Goal: Navigation & Orientation: Find specific page/section

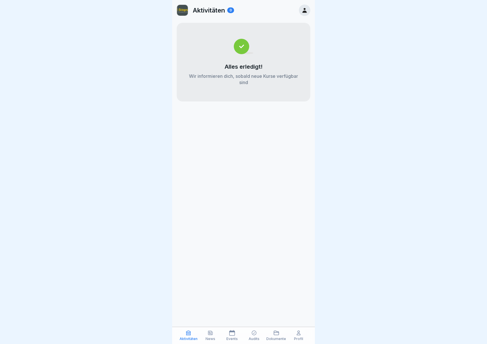
click at [305, 10] on icon at bounding box center [304, 10] width 6 height 6
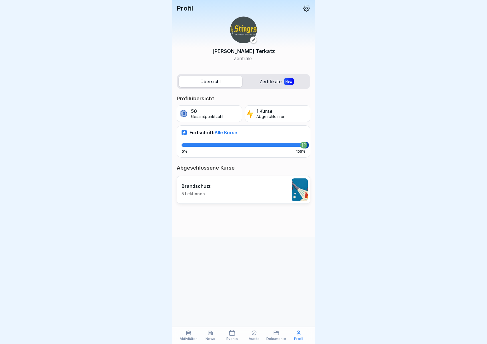
click at [306, 9] on icon at bounding box center [306, 8] width 7 height 7
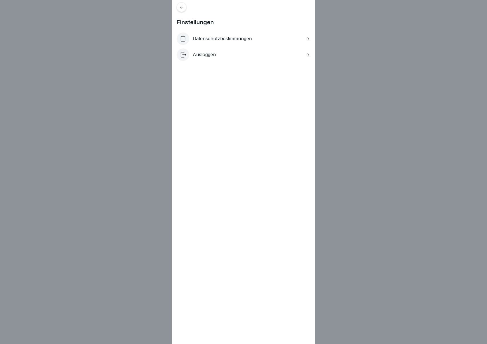
click at [207, 54] on p "Ausloggen" at bounding box center [204, 54] width 23 height 5
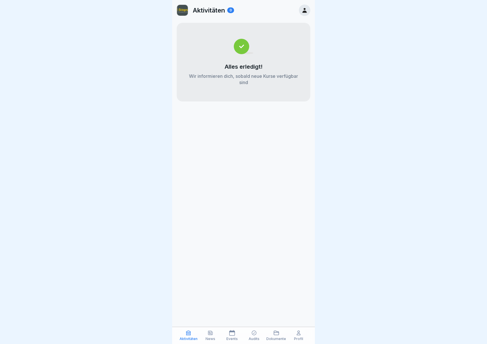
click at [307, 11] on icon at bounding box center [304, 10] width 6 height 6
click at [303, 11] on icon at bounding box center [304, 10] width 6 height 6
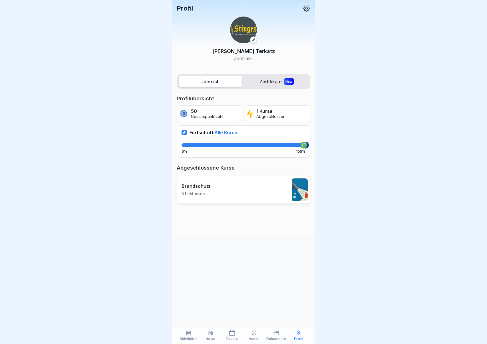
scroll to position [4, 0]
click at [266, 77] on label "Zertifikate New" at bounding box center [277, 81] width 64 height 11
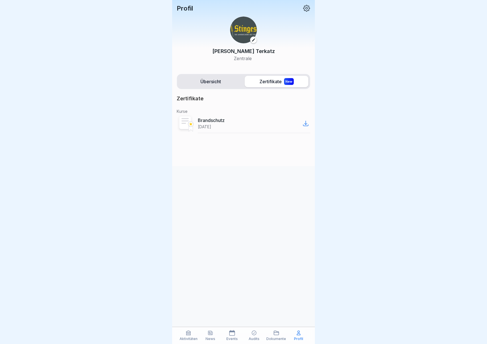
click at [213, 82] on label "Übersicht" at bounding box center [211, 81] width 64 height 11
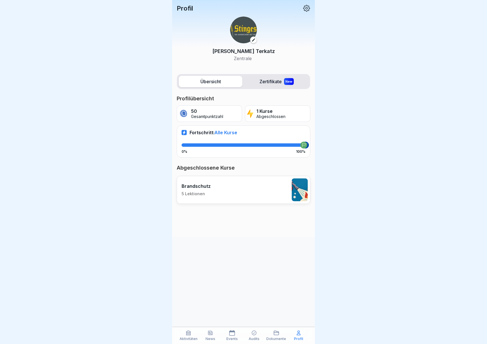
click at [279, 336] on icon at bounding box center [276, 333] width 6 height 6
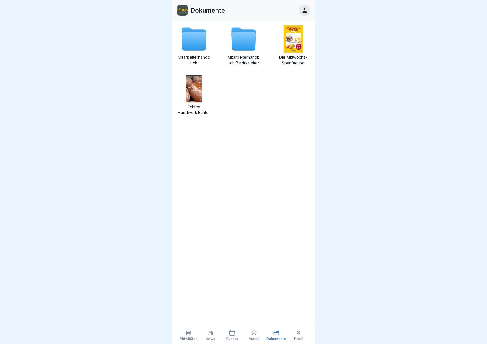
click at [255, 336] on icon at bounding box center [254, 333] width 6 height 6
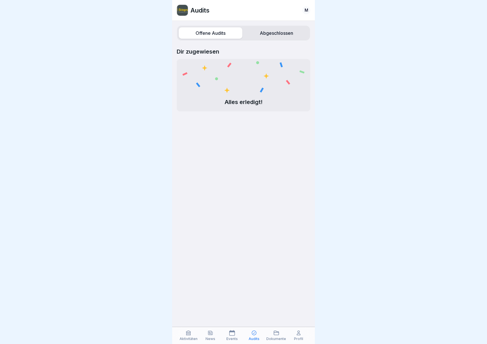
click at [230, 334] on icon at bounding box center [232, 333] width 6 height 6
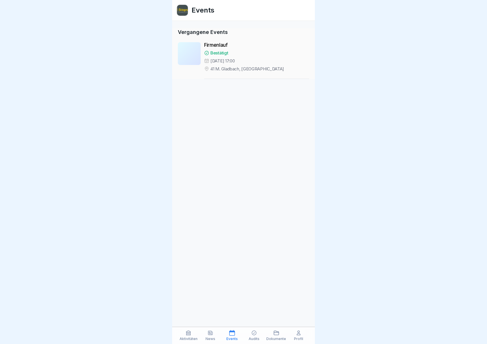
click at [211, 335] on icon at bounding box center [210, 333] width 6 height 6
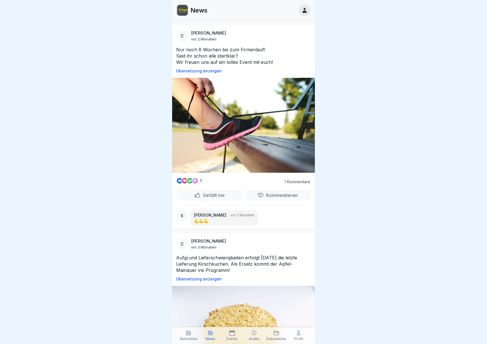
click at [179, 338] on div "Aktivitäten" at bounding box center [188, 335] width 19 height 11
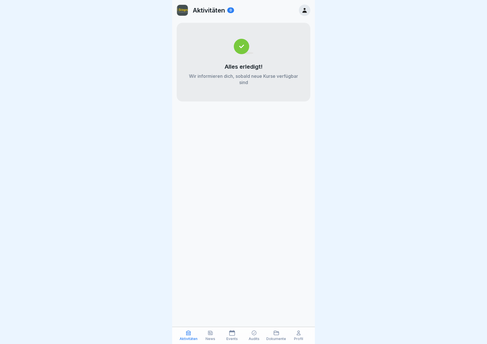
click at [305, 12] on icon at bounding box center [304, 10] width 4 height 5
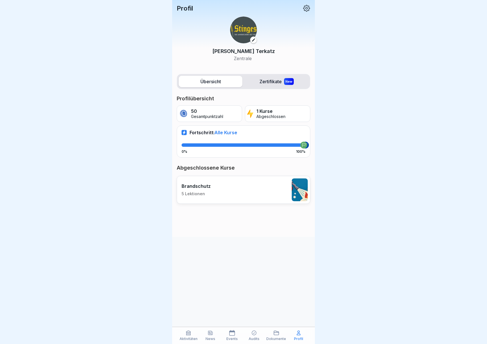
click at [306, 10] on icon at bounding box center [306, 8] width 7 height 7
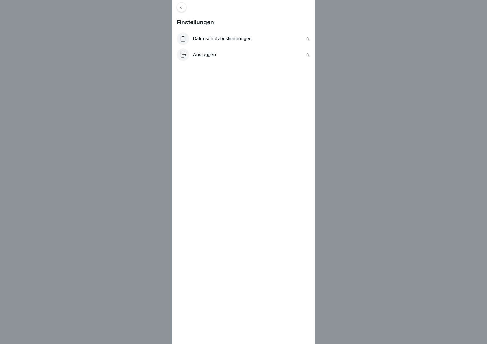
click at [184, 6] on icon at bounding box center [181, 7] width 4 height 4
